Goal: Information Seeking & Learning: Check status

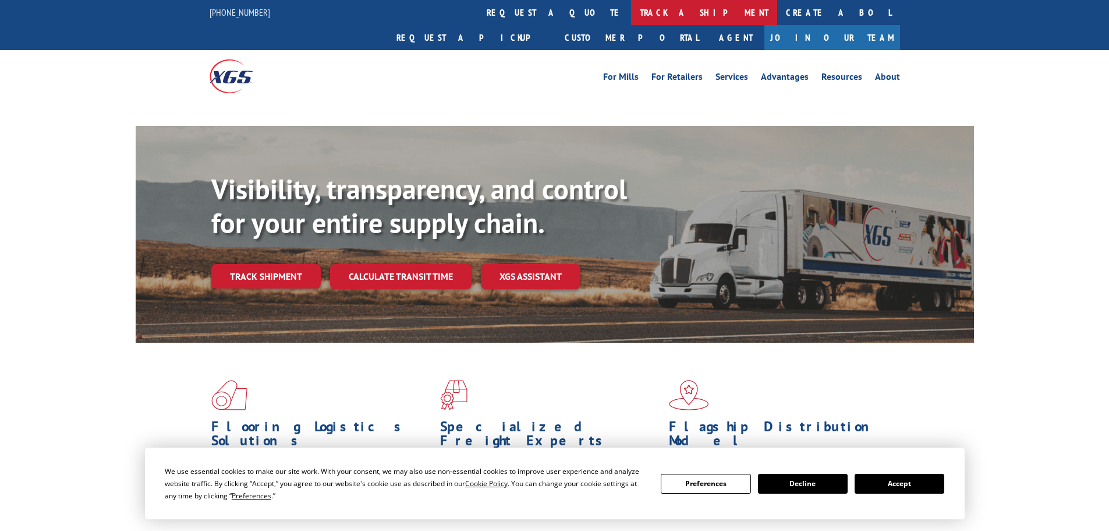
click at [631, 13] on link "track a shipment" at bounding box center [704, 12] width 146 height 25
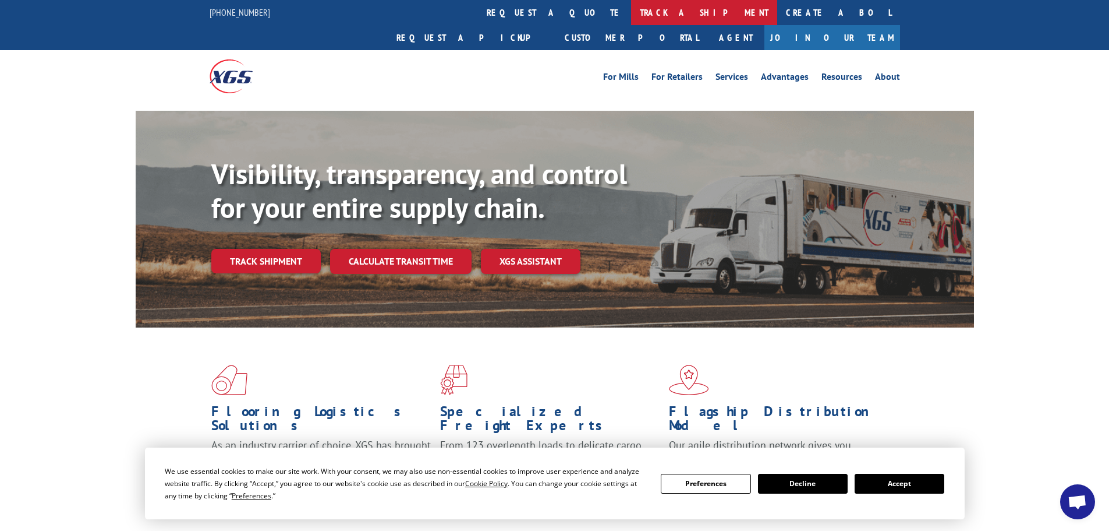
click at [631, 21] on link "track a shipment" at bounding box center [704, 12] width 146 height 25
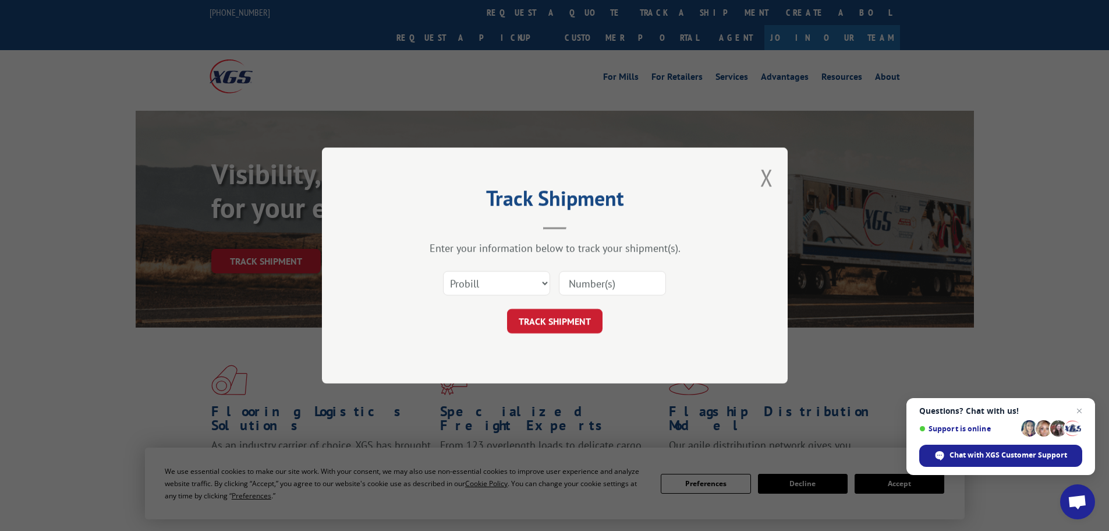
click at [604, 288] on input at bounding box center [612, 283] width 107 height 24
paste input "16920465"
type input "16920465"
click at [545, 319] on button "TRACK SHIPMENT" at bounding box center [555, 321] width 96 height 24
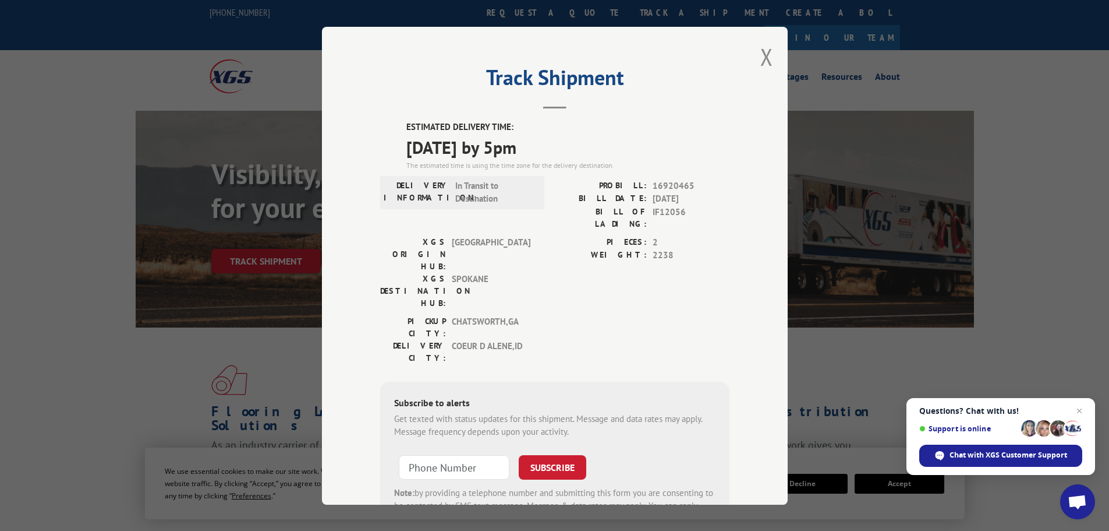
drag, startPoint x: 402, startPoint y: 135, endPoint x: 410, endPoint y: 137, distance: 7.9
click at [522, 144] on span "[DATE] by 5pm" at bounding box center [567, 146] width 323 height 26
drag, startPoint x: 398, startPoint y: 126, endPoint x: 567, endPoint y: 152, distance: 170.8
click at [567, 152] on div "ESTIMATED DELIVERY TIME: [DATE] by 5pm The estimated time is using the time zon…" at bounding box center [554, 330] width 349 height 419
copy div "ESTIMATED DELIVERY TIME: [DATE] by 5pm"
